Goal: Task Accomplishment & Management: Complete application form

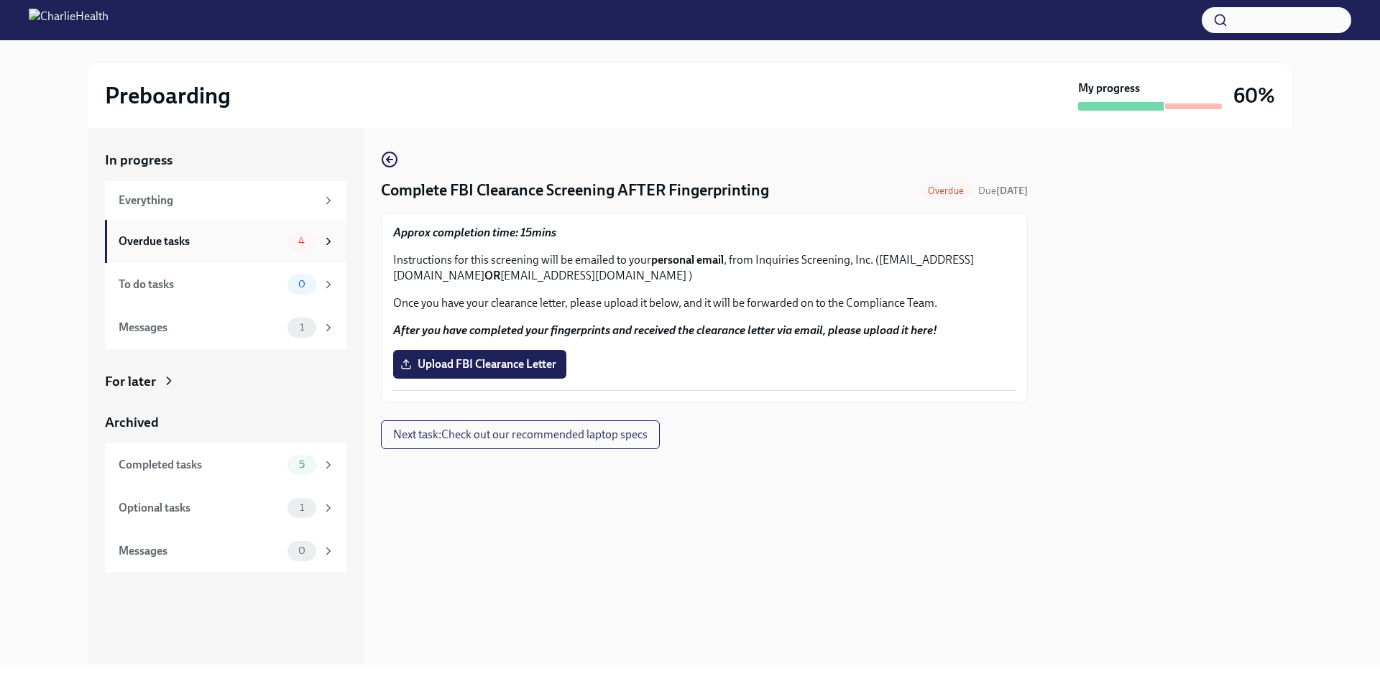
click at [175, 234] on div "Overdue tasks" at bounding box center [200, 242] width 163 height 16
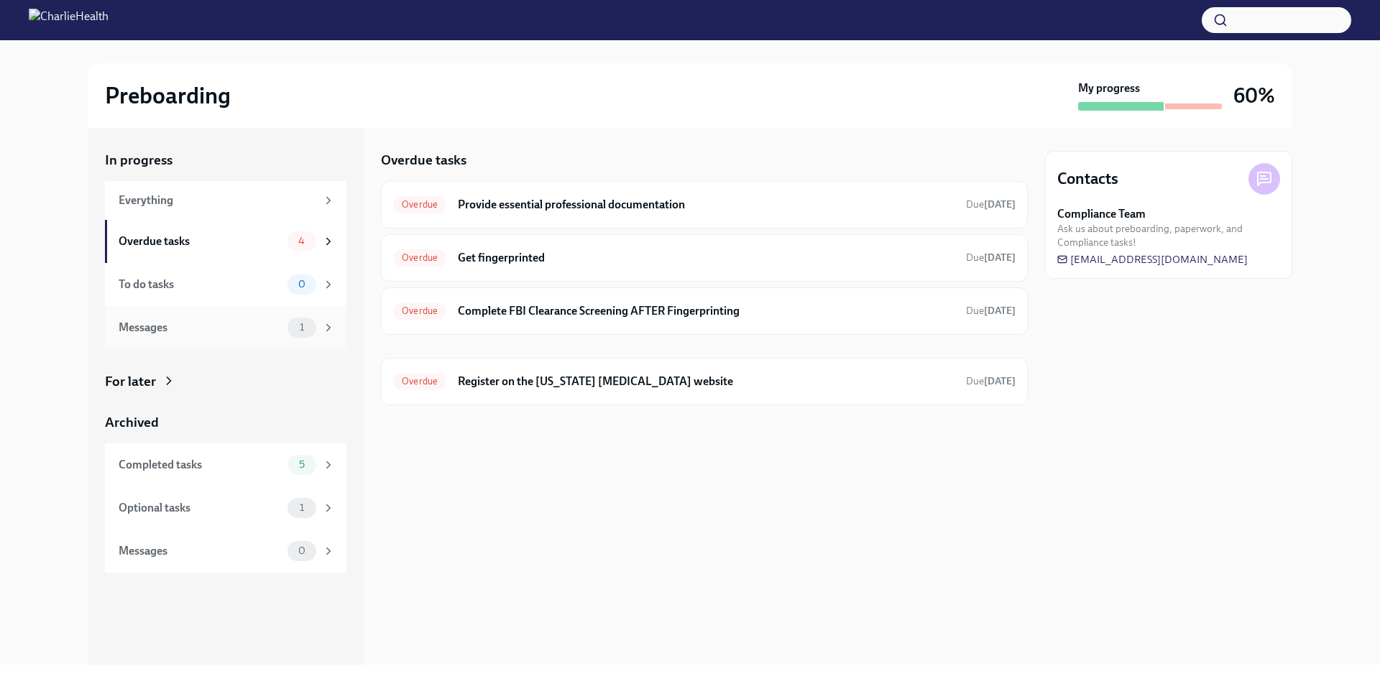
click at [224, 341] on div "Messages 1" at bounding box center [226, 327] width 242 height 43
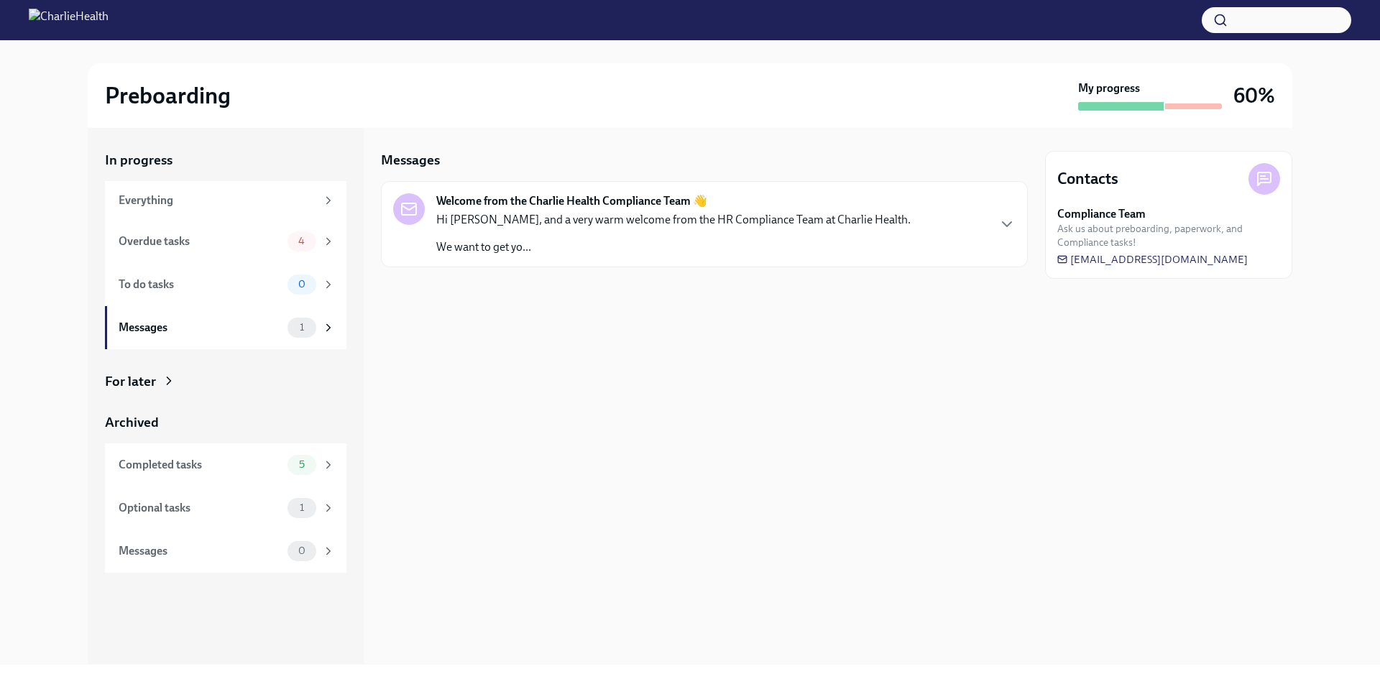
click at [605, 223] on p "Hi [PERSON_NAME], and a very warm welcome from the HR Compliance Team at Charli…" at bounding box center [673, 220] width 474 height 16
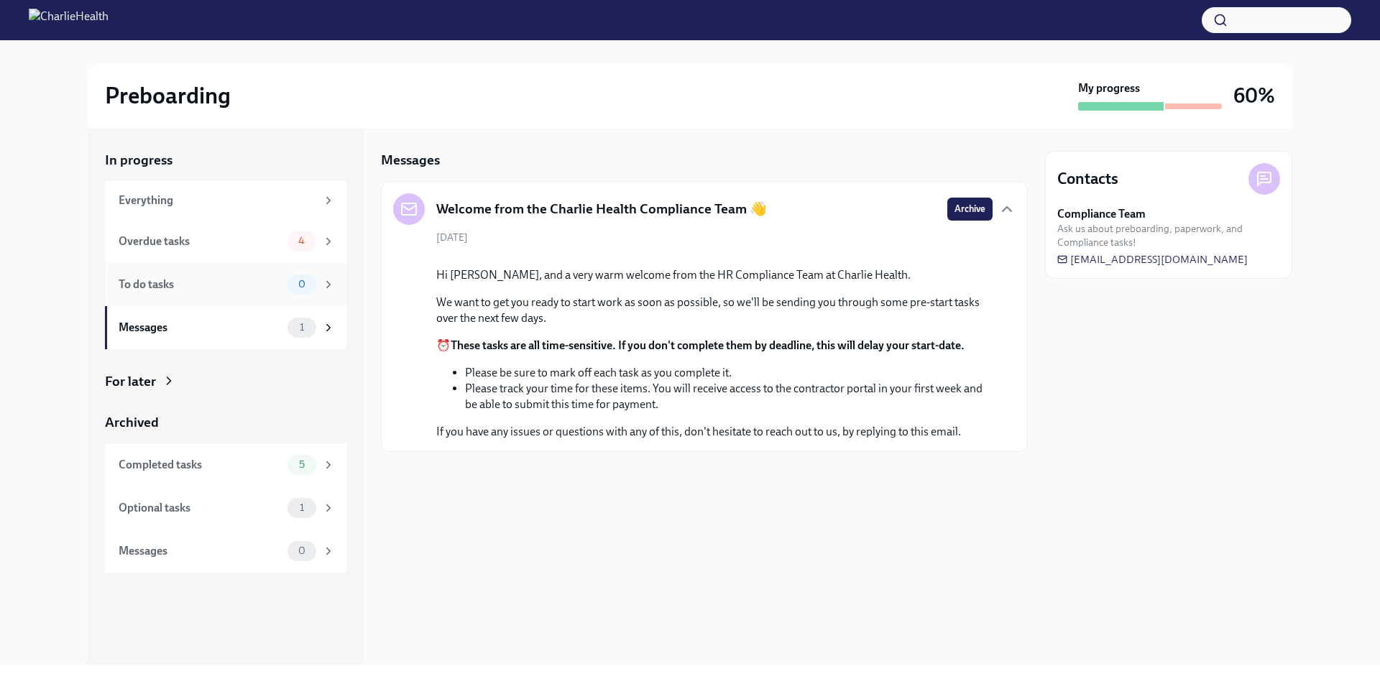
click at [239, 281] on div "To do tasks" at bounding box center [200, 285] width 163 height 16
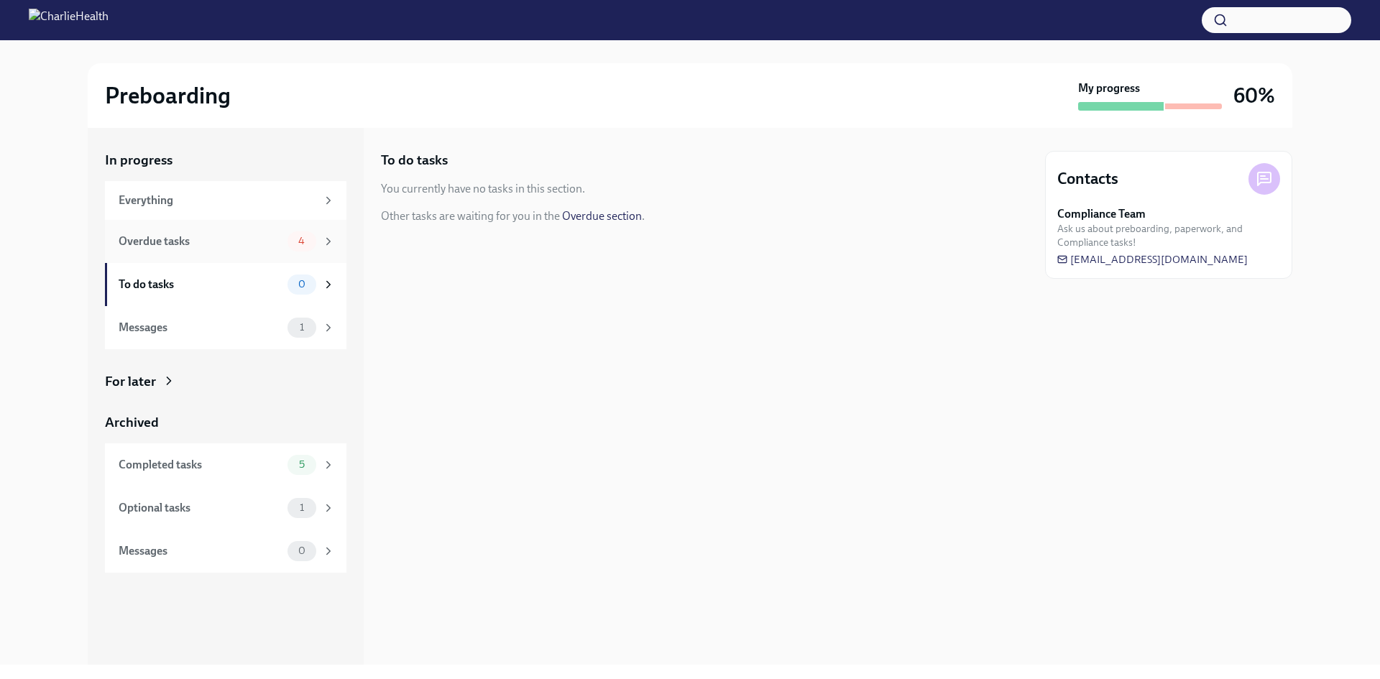
click at [246, 229] on div "Overdue tasks 4" at bounding box center [226, 241] width 242 height 43
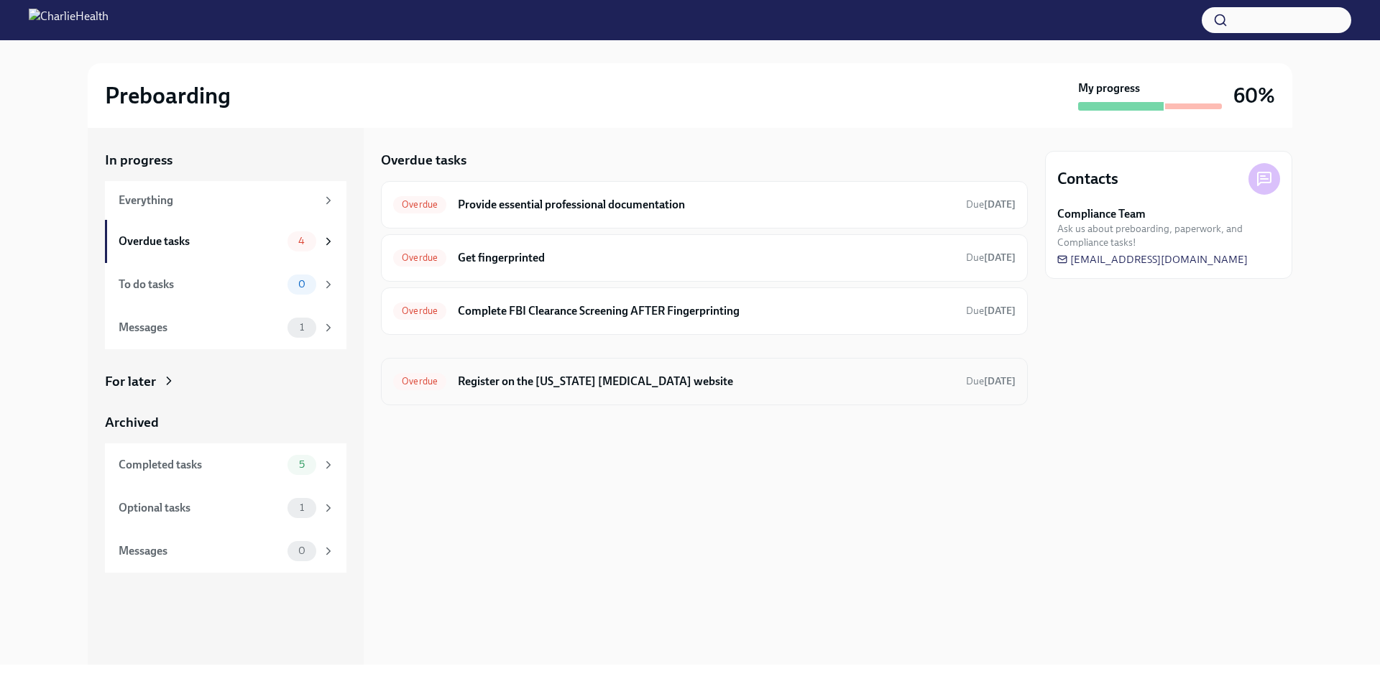
click at [711, 380] on h6 "Register on the [US_STATE] [MEDICAL_DATA] website" at bounding box center [706, 382] width 497 height 16
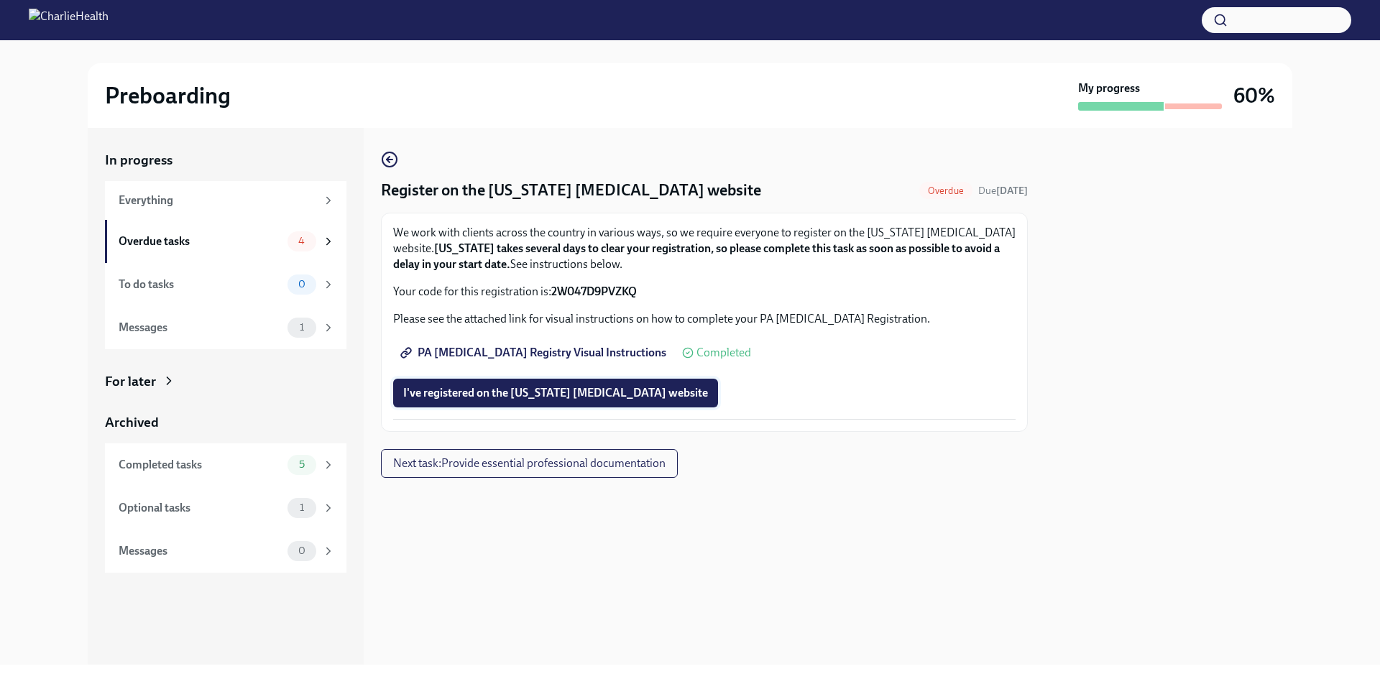
click at [657, 397] on span "I've registered on the [US_STATE] [MEDICAL_DATA] website" at bounding box center [555, 393] width 305 height 14
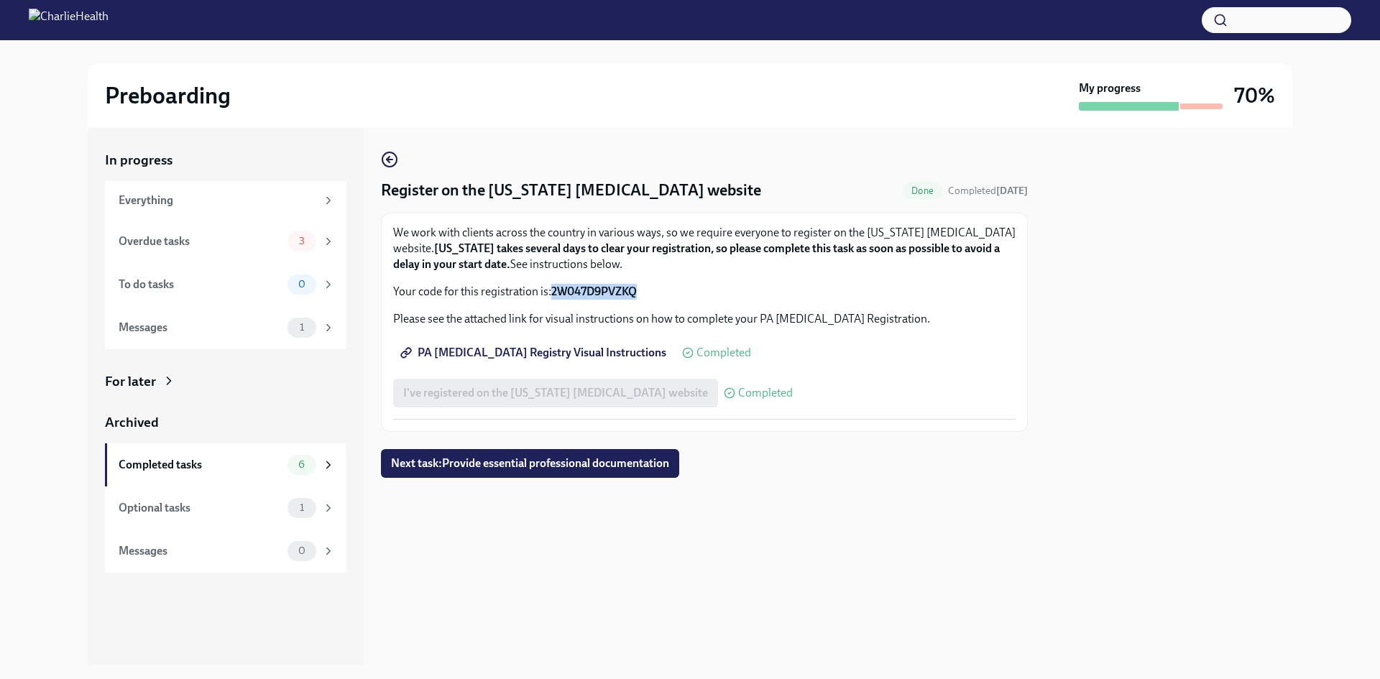
drag, startPoint x: 552, startPoint y: 291, endPoint x: 644, endPoint y: 291, distance: 92.0
click at [645, 291] on p "Your code for this registration is: 2W047D9PVZKQ" at bounding box center [704, 292] width 622 height 16
copy strong "2W047D9PVZKQ"
click at [514, 349] on span "PA [MEDICAL_DATA] Registry Visual Instructions" at bounding box center [534, 353] width 263 height 14
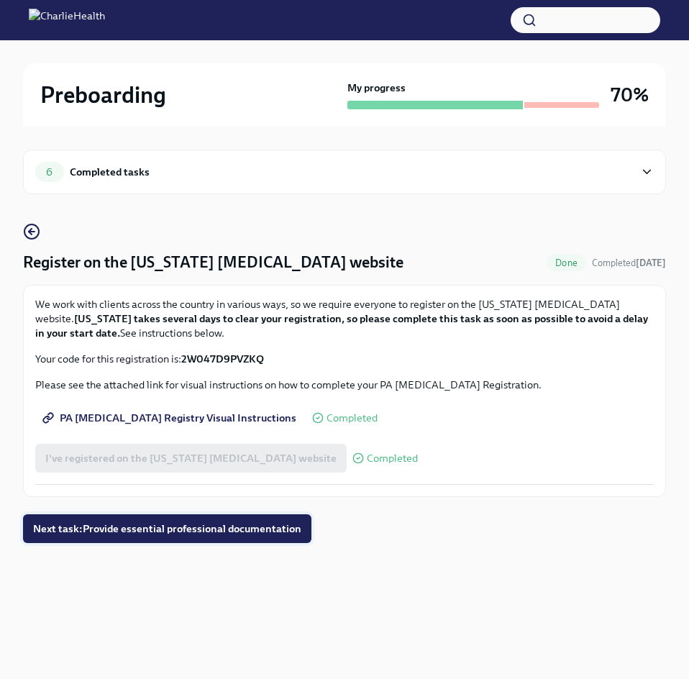
click at [230, 520] on button "Next task : Provide essential professional documentation" at bounding box center [167, 528] width 288 height 29
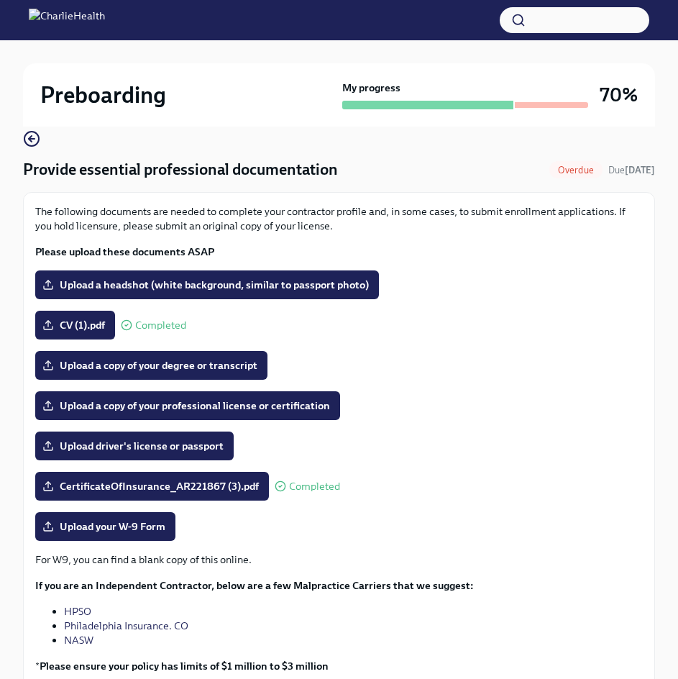
scroll to position [209, 0]
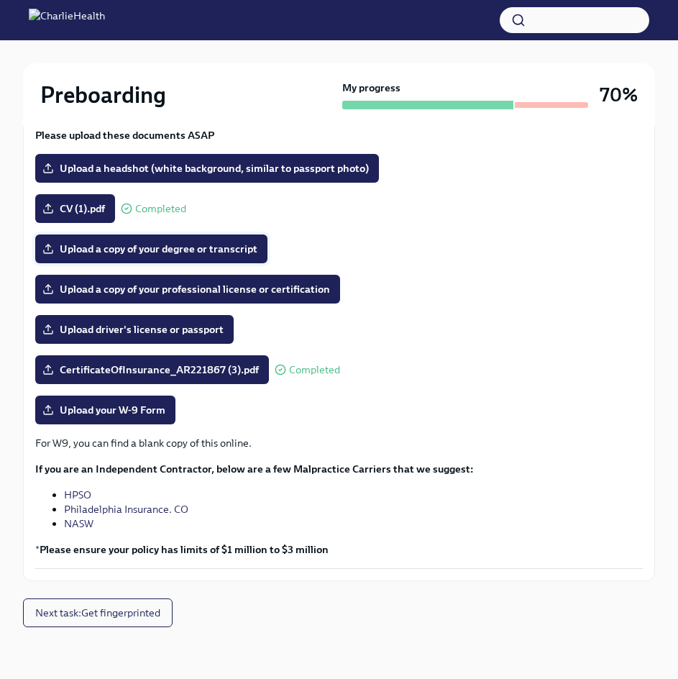
click at [186, 249] on span "Upload a copy of your degree or transcript" at bounding box center [151, 249] width 212 height 14
click at [0, 0] on input "Upload a copy of your degree or transcript" at bounding box center [0, 0] width 0 height 0
click at [174, 333] on span "Upload driver's license or passport" at bounding box center [134, 329] width 178 height 14
click at [0, 0] on input "Upload driver's license or passport" at bounding box center [0, 0] width 0 height 0
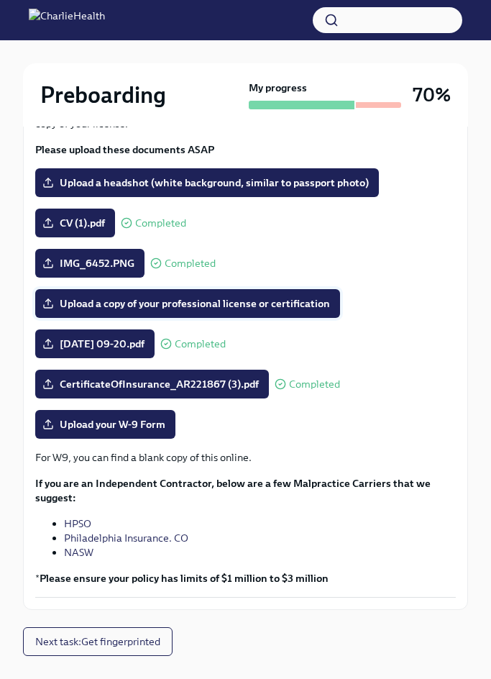
click at [137, 300] on span "Upload a copy of your professional license or certification" at bounding box center [187, 303] width 285 height 14
click at [0, 0] on input "Upload a copy of your professional license or certification" at bounding box center [0, 0] width 0 height 0
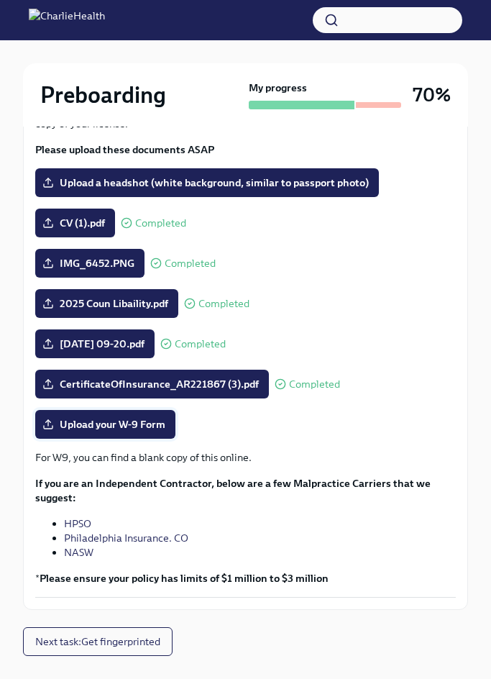
click at [123, 430] on span "Upload your W-9 Form" at bounding box center [105, 424] width 120 height 14
click at [0, 0] on input "Upload your W-9 Form" at bounding box center [0, 0] width 0 height 0
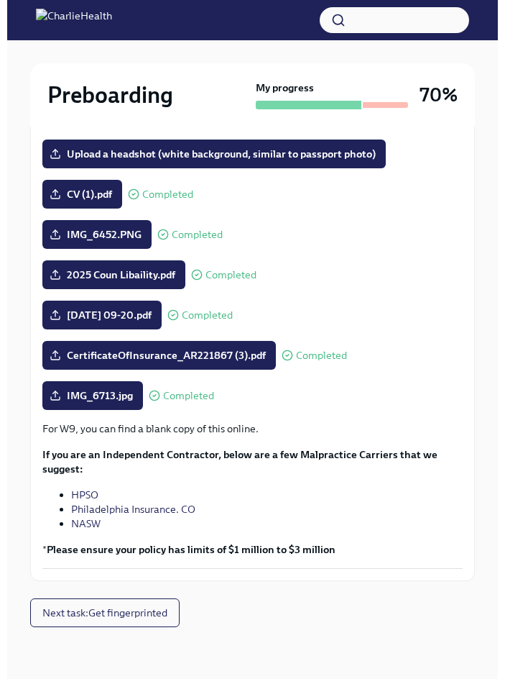
scroll to position [166, 0]
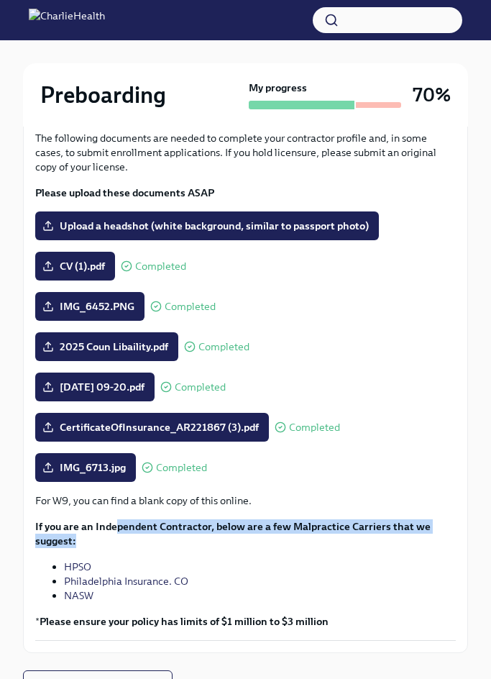
drag, startPoint x: 114, startPoint y: 528, endPoint x: 435, endPoint y: 541, distance: 320.8
click at [435, 541] on p "If you are an Independent Contractor, below are a few Malpractice Carriers that…" at bounding box center [245, 533] width 420 height 29
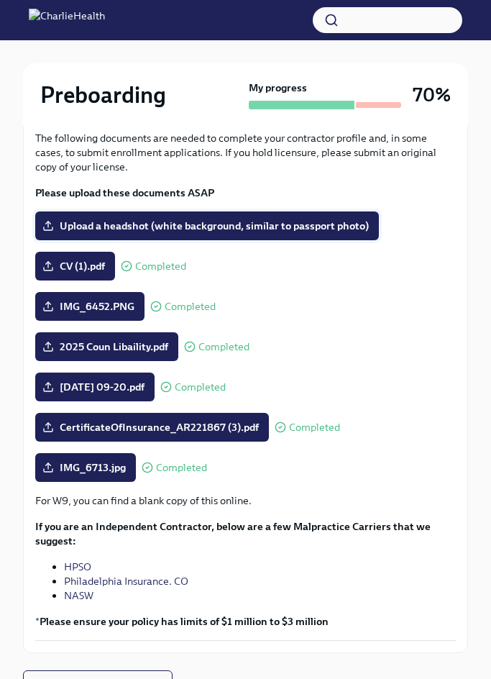
click at [322, 227] on span "Upload a headshot (white background, similar to passport photo)" at bounding box center [206, 226] width 323 height 14
click at [0, 0] on input "Upload a headshot (white background, similar to passport photo)" at bounding box center [0, 0] width 0 height 0
click at [315, 230] on span "Upload a headshot (white background, similar to passport photo)" at bounding box center [206, 226] width 323 height 14
click at [0, 0] on input "Upload a headshot (white background, similar to passport photo)" at bounding box center [0, 0] width 0 height 0
click at [295, 223] on span "Upload a headshot (white background, similar to passport photo)" at bounding box center [206, 226] width 323 height 14
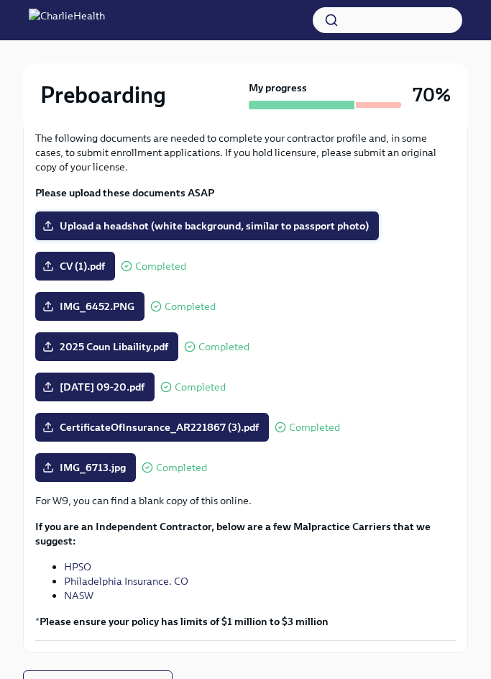
click at [0, 0] on input "Upload a headshot (white background, similar to passport photo)" at bounding box center [0, 0] width 0 height 0
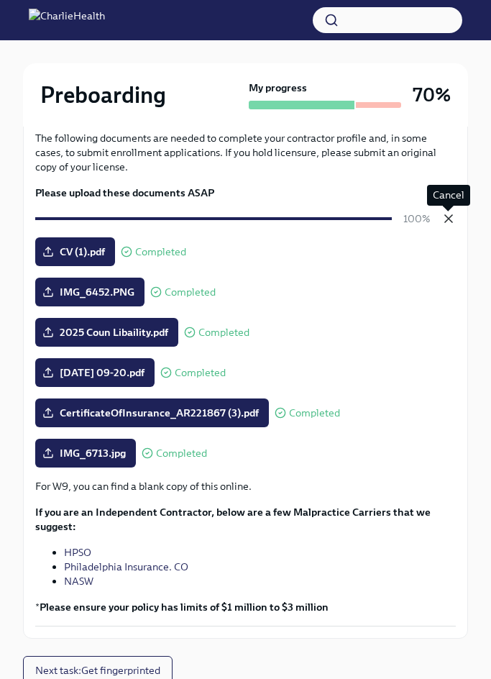
click at [448, 216] on icon "button" at bounding box center [448, 218] width 14 height 14
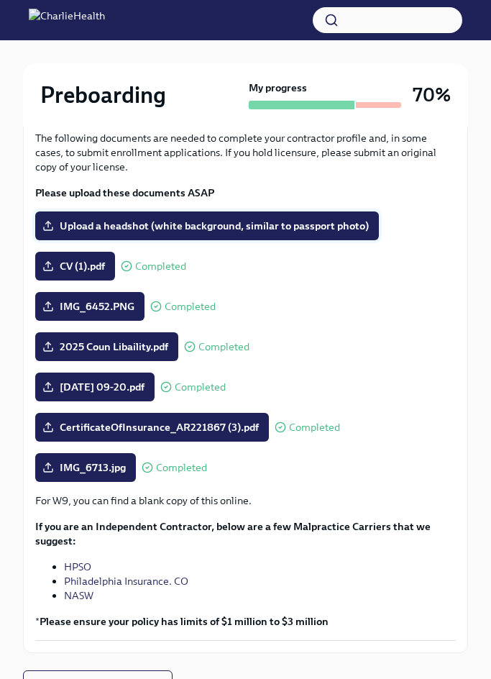
click at [296, 222] on span "Upload a headshot (white background, similar to passport photo)" at bounding box center [206, 226] width 323 height 14
click at [0, 0] on input "Upload a headshot (white background, similar to passport photo)" at bounding box center [0, 0] width 0 height 0
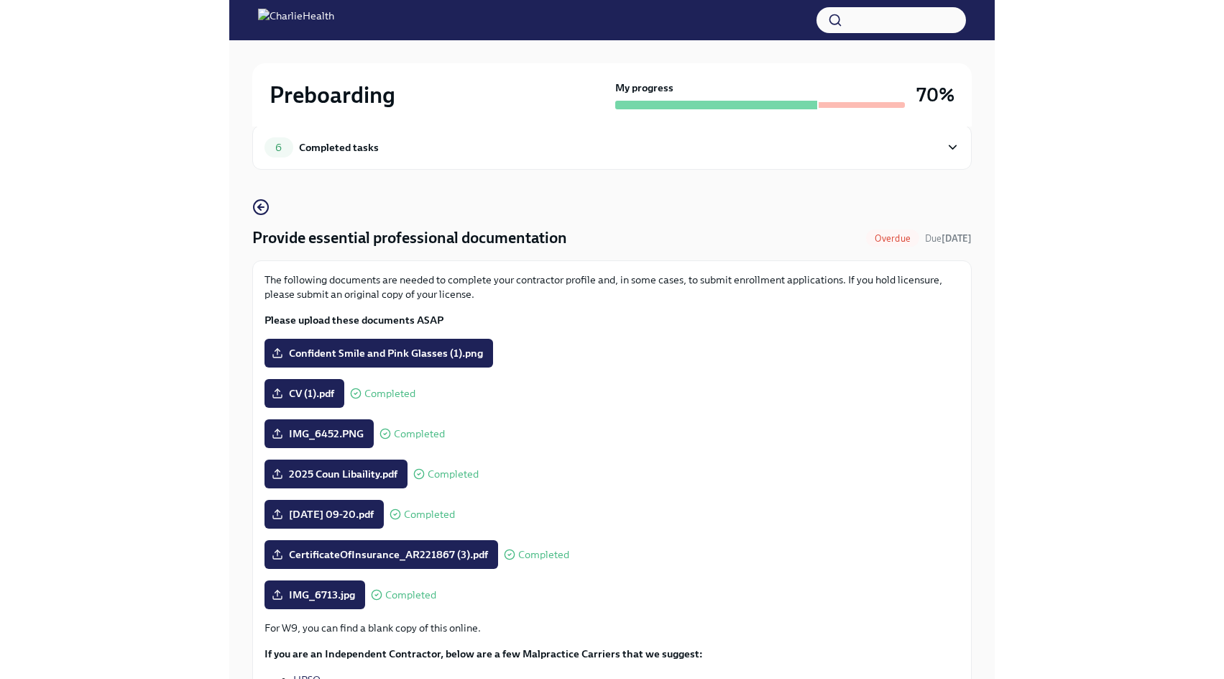
scroll to position [0, 0]
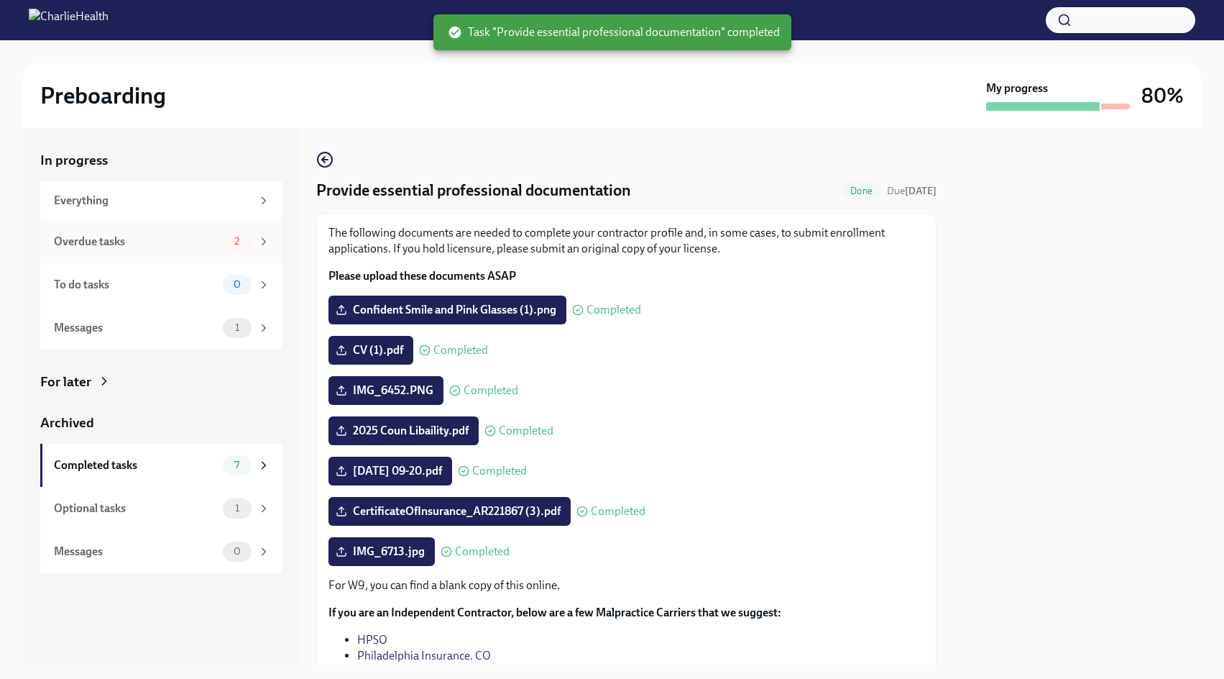
click at [195, 234] on div "Overdue tasks" at bounding box center [135, 242] width 163 height 16
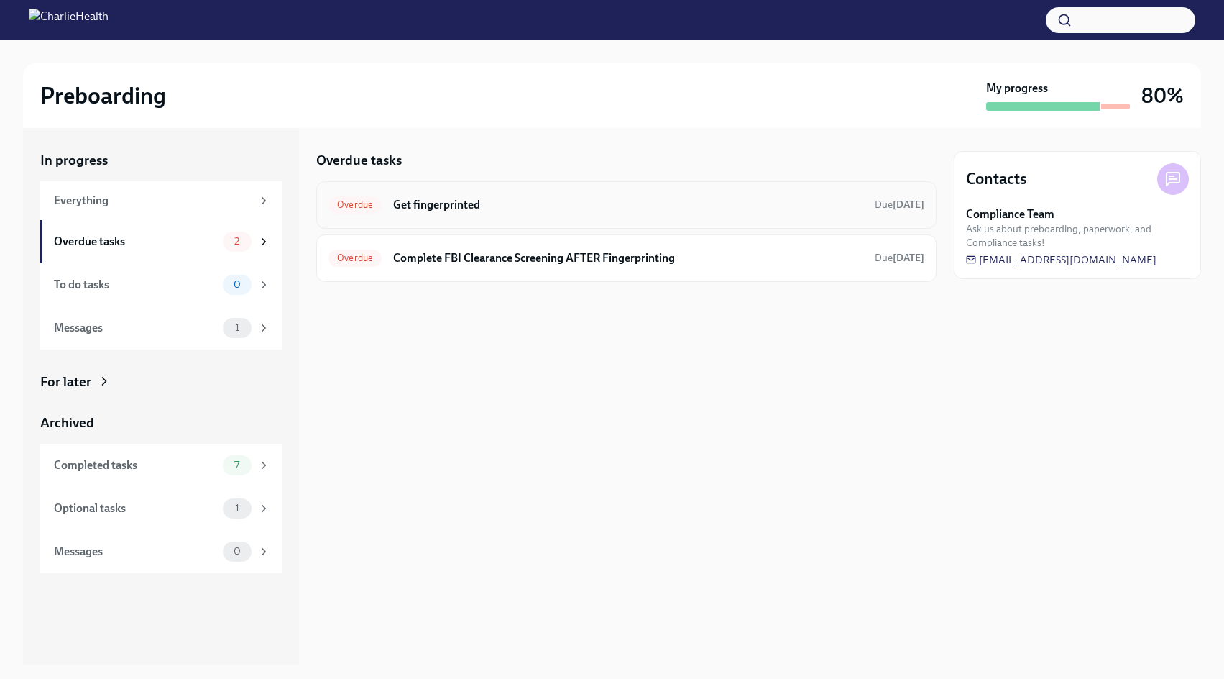
click at [674, 204] on h6 "Get fingerprinted" at bounding box center [628, 205] width 470 height 16
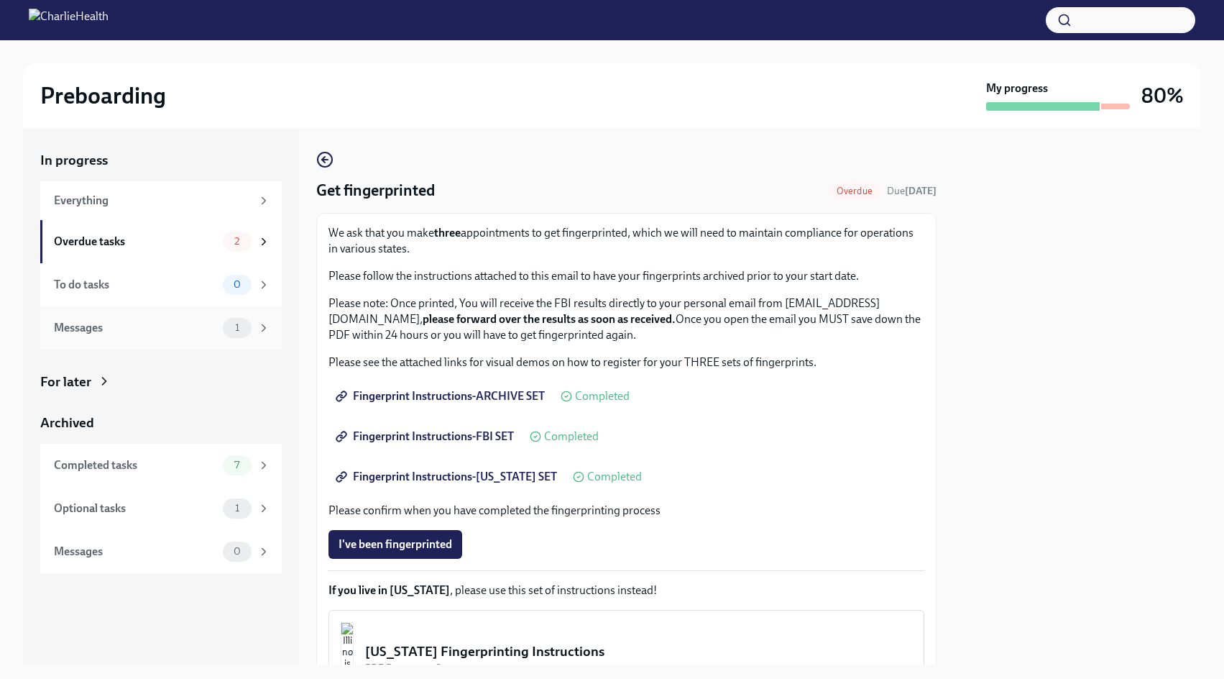
click at [110, 339] on div "Messages 1" at bounding box center [161, 327] width 242 height 43
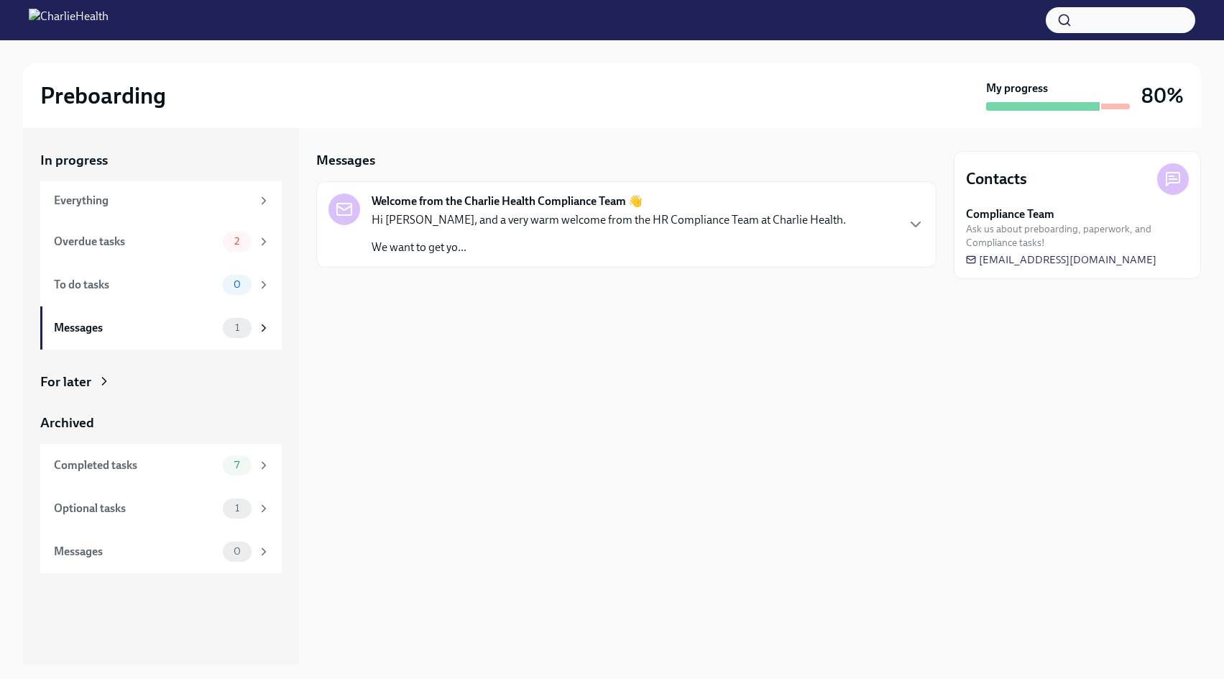
click at [716, 251] on p "We want to get yo..." at bounding box center [609, 247] width 474 height 16
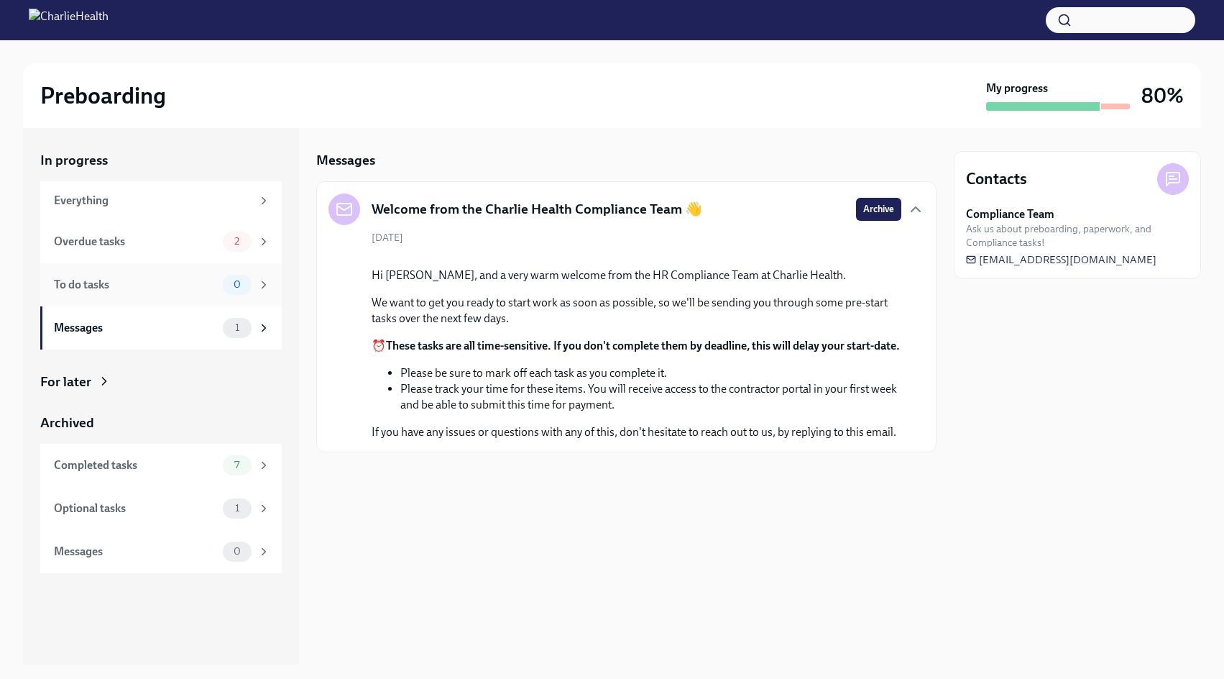
click at [109, 272] on div "To do tasks 0" at bounding box center [161, 284] width 242 height 43
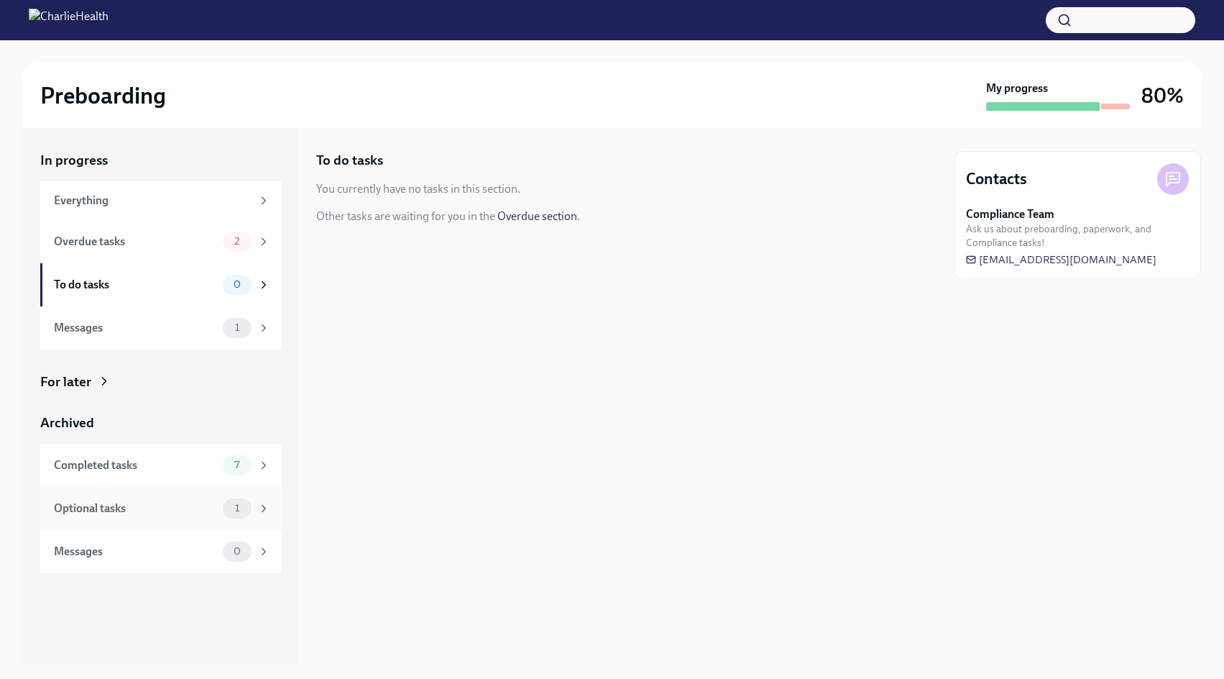
click at [168, 518] on div "Optional tasks 1" at bounding box center [161, 508] width 242 height 43
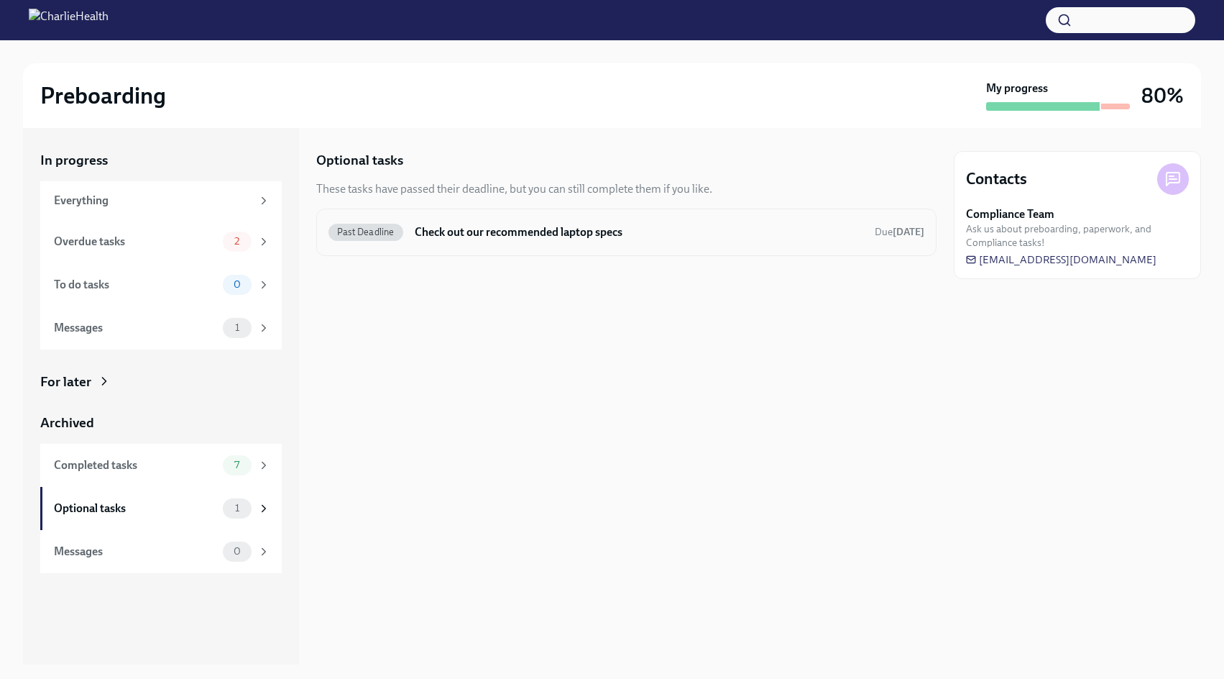
click at [503, 243] on div "Past Deadline Check out our recommended laptop specs Due [DATE]" at bounding box center [626, 232] width 596 height 23
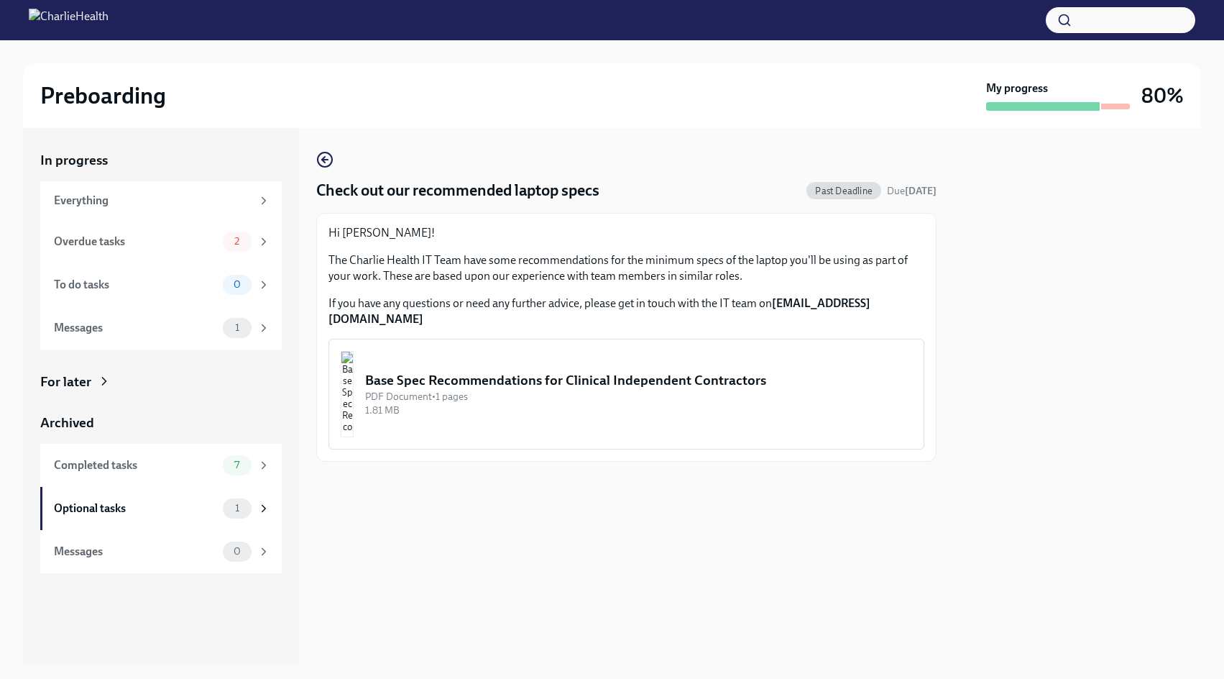
click at [547, 390] on div "PDF Document • 1 pages" at bounding box center [638, 397] width 547 height 14
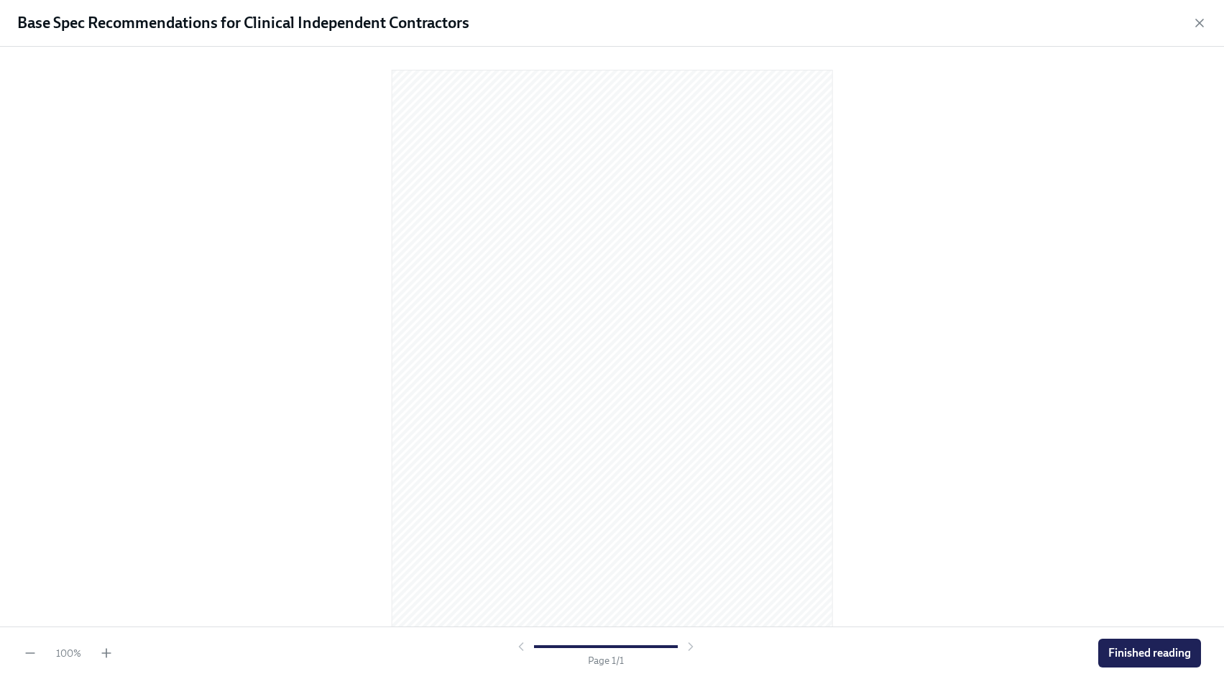
click at [1016, 385] on div at bounding box center [612, 333] width 1178 height 551
click at [1199, 27] on icon "button" at bounding box center [1199, 23] width 14 height 14
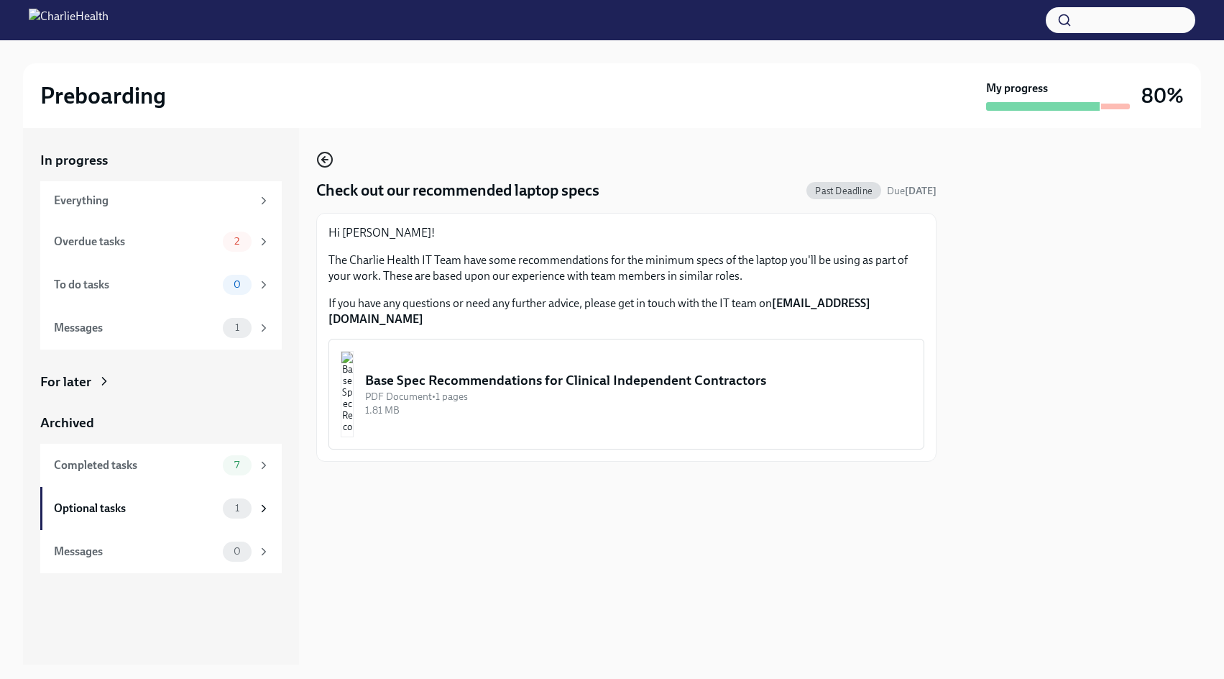
click at [328, 159] on icon "button" at bounding box center [324, 159] width 17 height 17
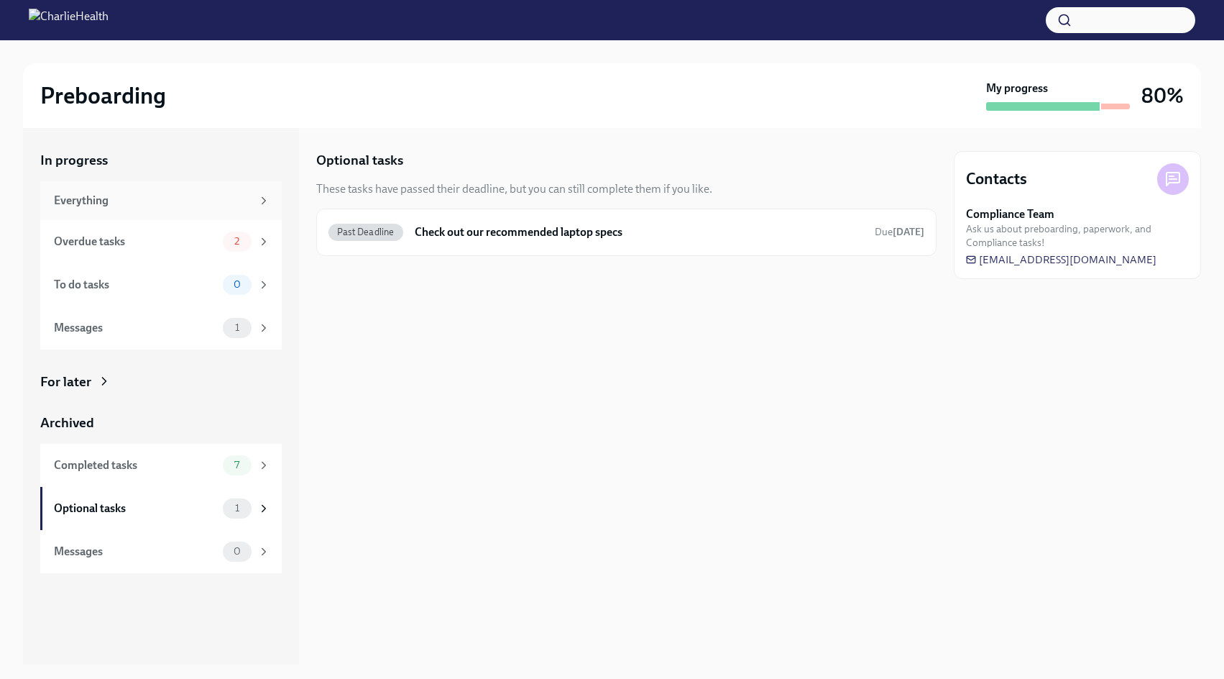
click at [168, 190] on div "Everything" at bounding box center [161, 200] width 242 height 39
